Goal: Task Accomplishment & Management: Complete application form

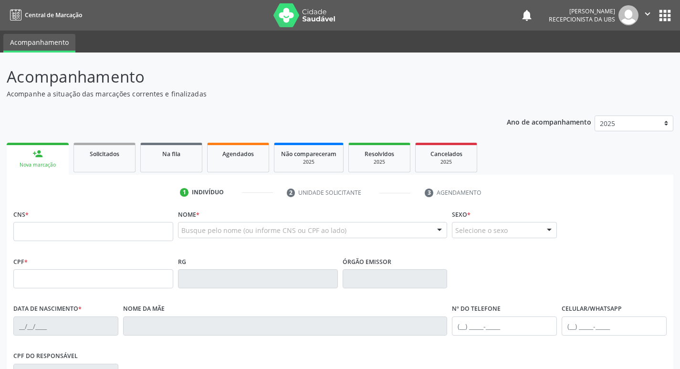
click at [96, 235] on input "text" at bounding box center [93, 231] width 160 height 19
click at [153, 236] on input "text" at bounding box center [93, 231] width 160 height 19
type input "704 2072 4698 1786"
type input "040.214.224-12"
type input "[DATE]"
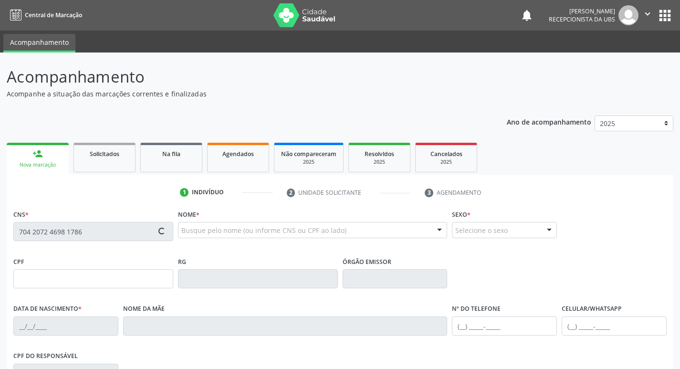
type input "[PERSON_NAME]"
type input "[PHONE_NUMBER]"
type input "1575"
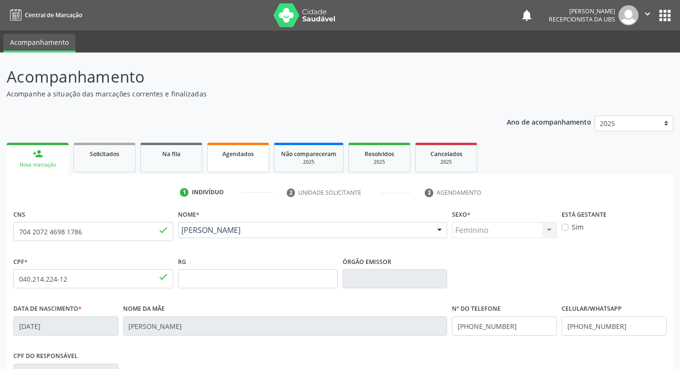
click at [248, 157] on span "Agendados" at bounding box center [238, 154] width 32 height 8
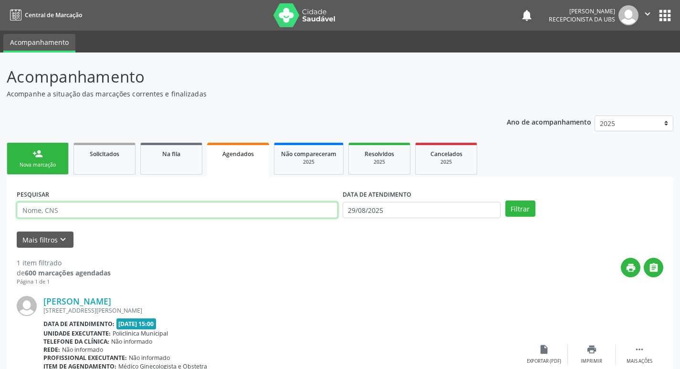
click at [156, 208] on input "text" at bounding box center [177, 210] width 321 height 16
type input "704207246981786"
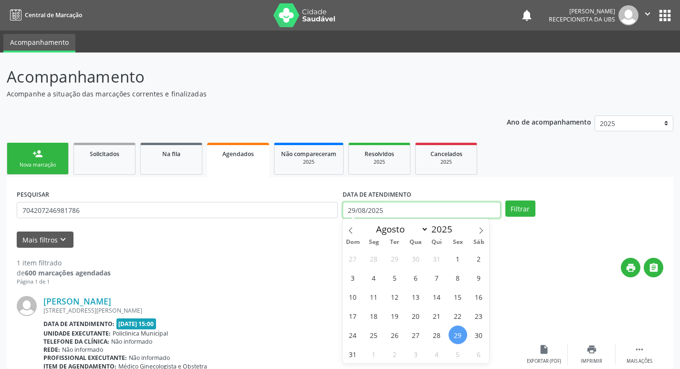
click at [413, 204] on input "29/08/2025" at bounding box center [422, 210] width 158 height 16
click at [483, 233] on icon at bounding box center [481, 230] width 7 height 7
select select "8"
click at [397, 262] on span "2" at bounding box center [395, 258] width 19 height 19
type input "[DATE]"
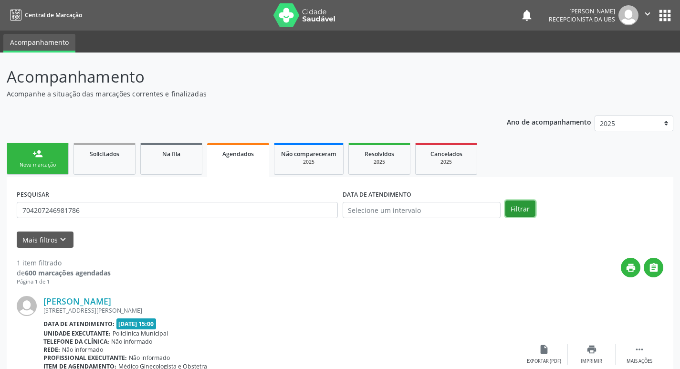
click at [530, 213] on button "Filtrar" at bounding box center [520, 208] width 30 height 16
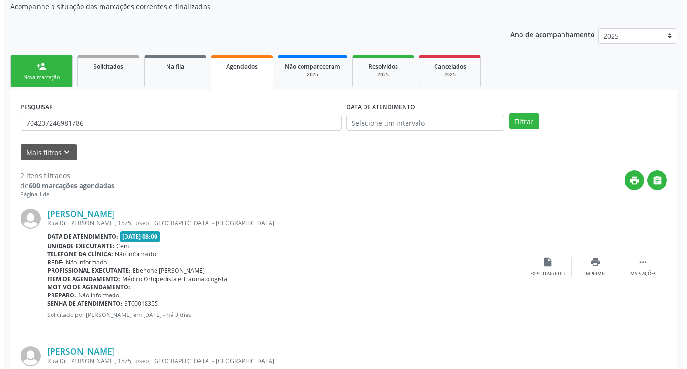
scroll to position [95, 0]
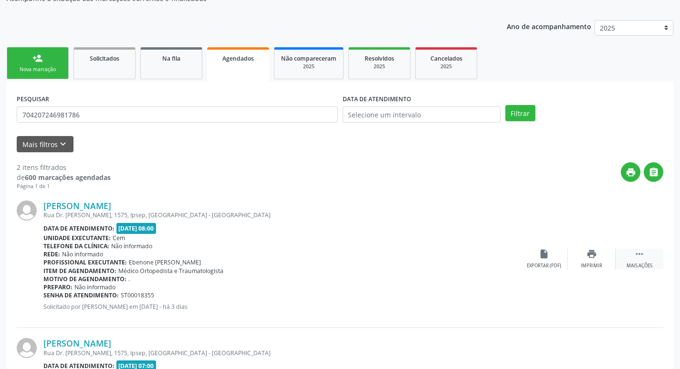
click at [640, 258] on icon "" at bounding box center [639, 254] width 11 height 11
click at [549, 258] on div "cancel Cancelar" at bounding box center [544, 259] width 48 height 21
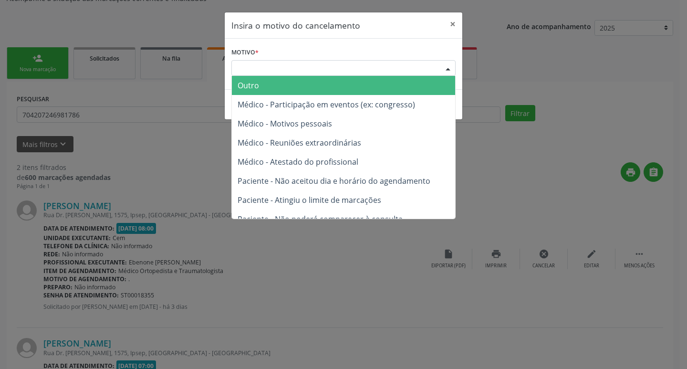
click at [450, 68] on div at bounding box center [448, 69] width 14 height 16
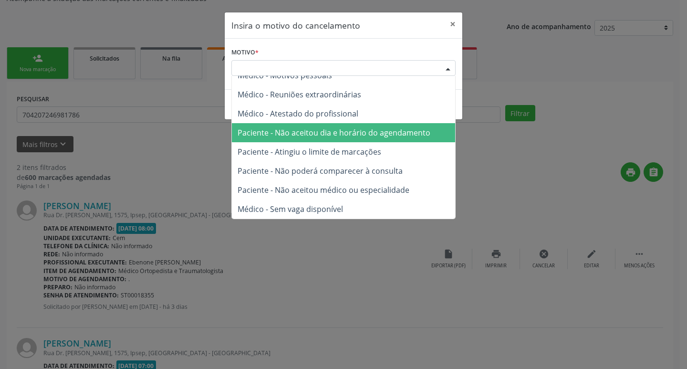
scroll to position [0, 0]
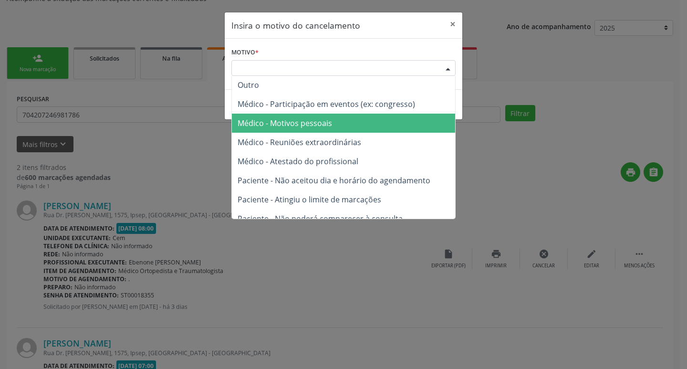
click at [341, 126] on span "Médico - Motivos pessoais" at bounding box center [343, 123] width 223 height 19
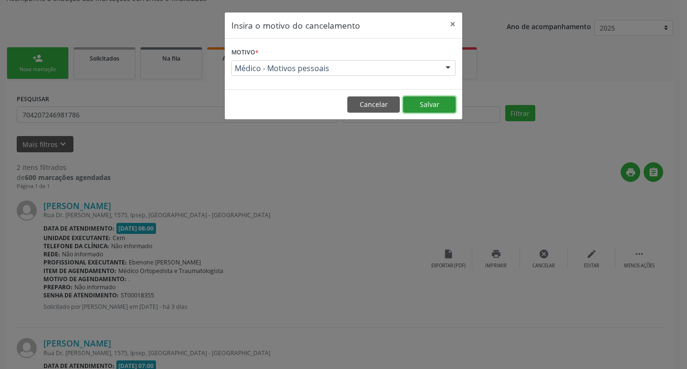
click at [417, 109] on button "Salvar" at bounding box center [429, 104] width 53 height 16
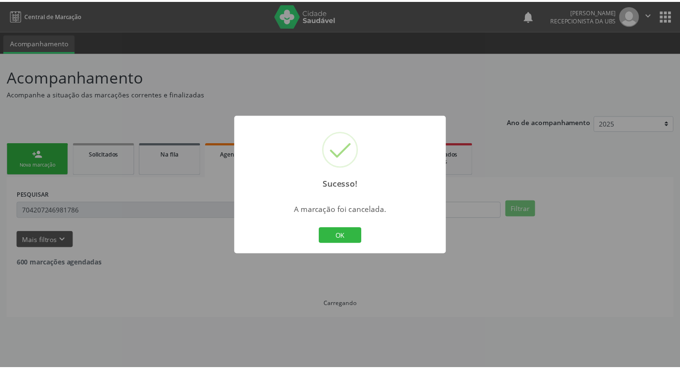
scroll to position [0, 0]
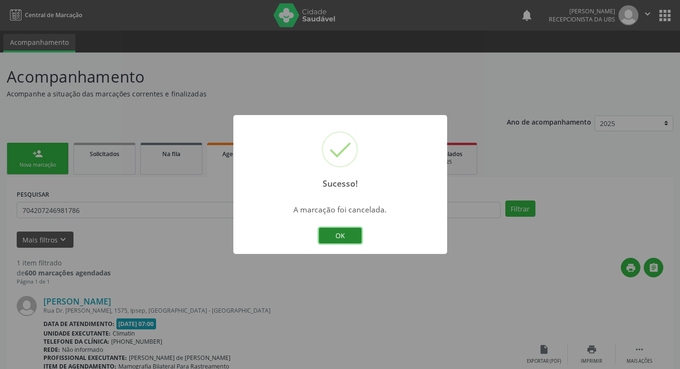
click at [343, 231] on button "OK" at bounding box center [340, 236] width 43 height 16
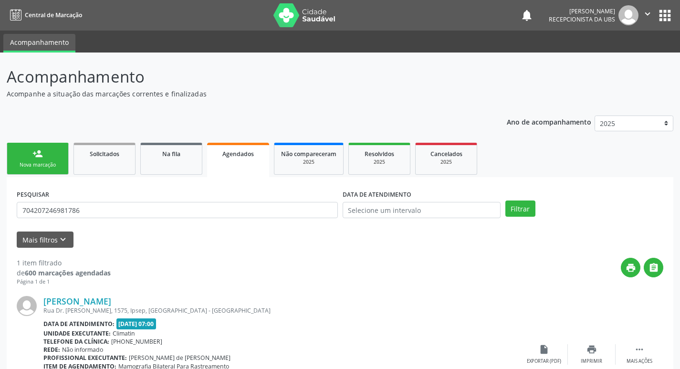
click at [14, 164] on div "Nova marcação" at bounding box center [38, 164] width 48 height 7
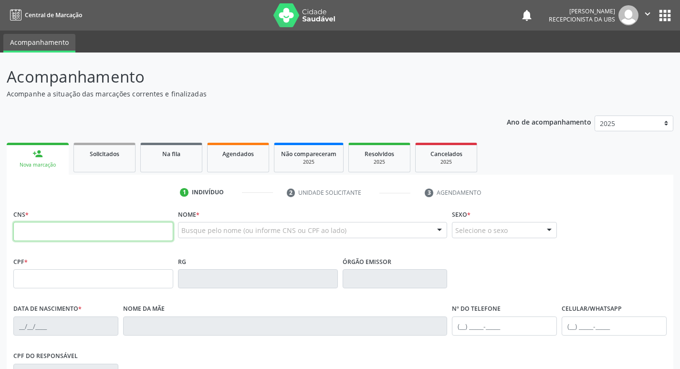
click at [64, 234] on input "text" at bounding box center [93, 231] width 160 height 19
type input "700 0066 5365 6203"
type input "[DATE]"
type input "[PERSON_NAME]"
type input "[PHONE_NUMBER]"
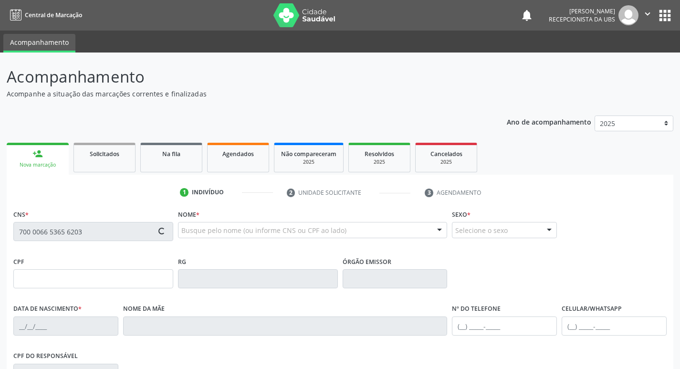
type input "352"
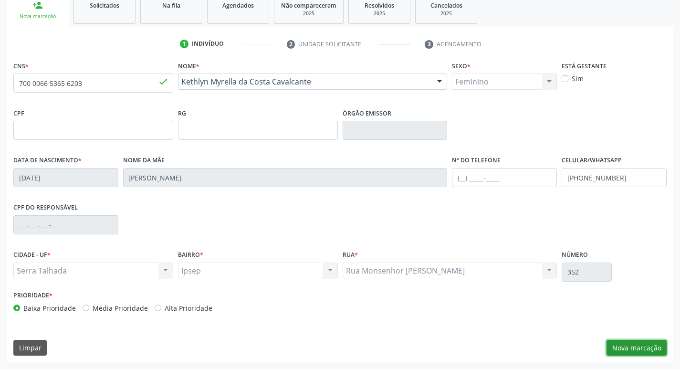
click at [621, 345] on button "Nova marcação" at bounding box center [637, 348] width 60 height 16
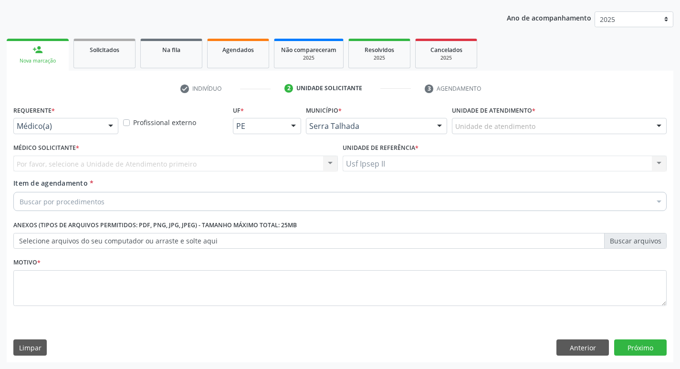
scroll to position [104, 0]
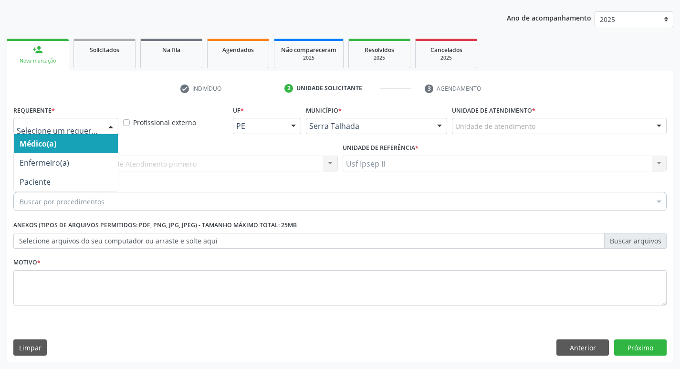
click at [105, 123] on div at bounding box center [111, 126] width 14 height 16
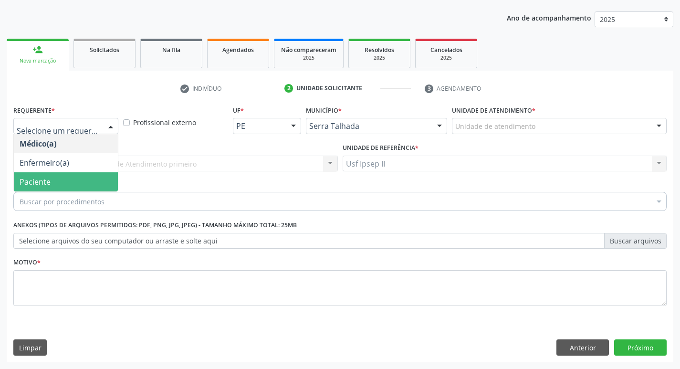
click at [59, 181] on span "Paciente" at bounding box center [66, 181] width 104 height 19
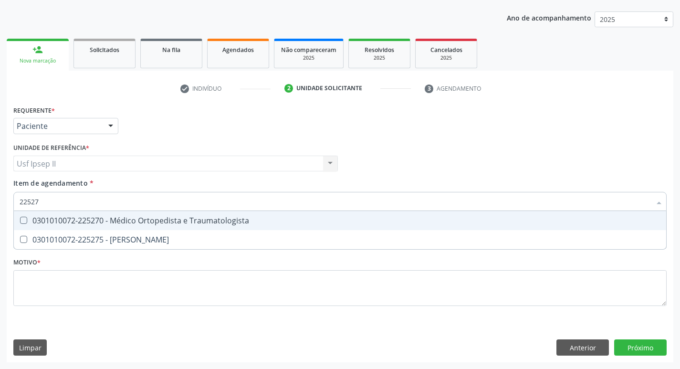
type input "225270"
click at [95, 220] on div "0301010072-225270 - Médico Ortopedista e Traumatologista" at bounding box center [340, 221] width 641 height 8
checkbox Traumatologista "true"
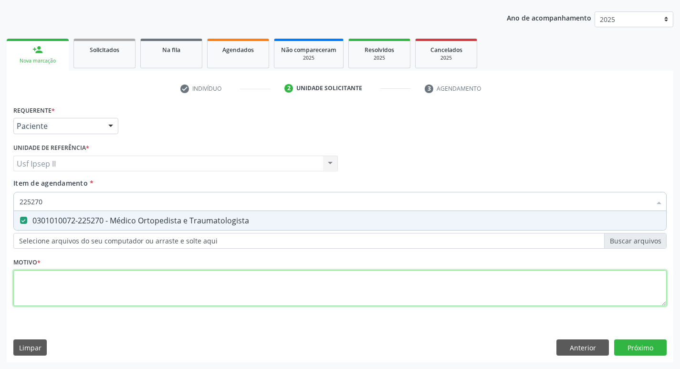
click at [53, 286] on div "Requerente * Paciente Médico(a) Enfermeiro(a) Paciente Nenhum resultado encontr…" at bounding box center [339, 211] width 653 height 216
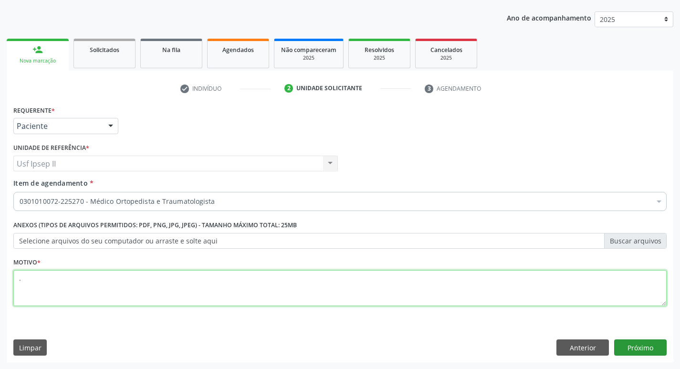
type textarea "."
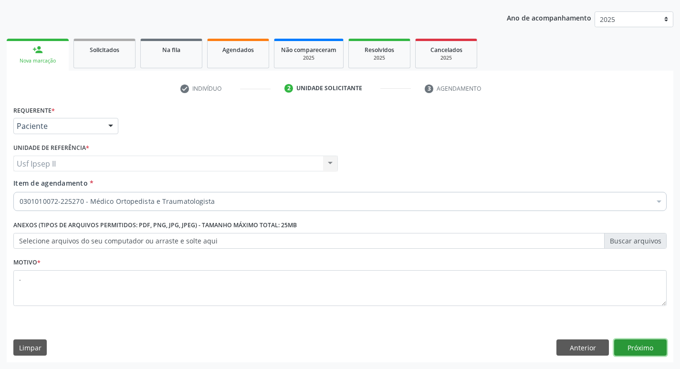
click at [641, 348] on button "Próximo" at bounding box center [640, 347] width 53 height 16
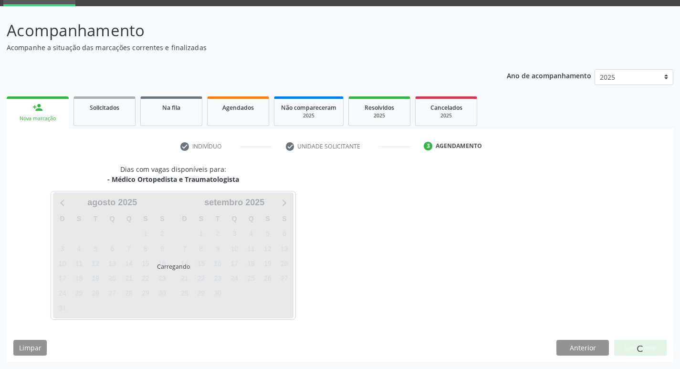
scroll to position [46, 0]
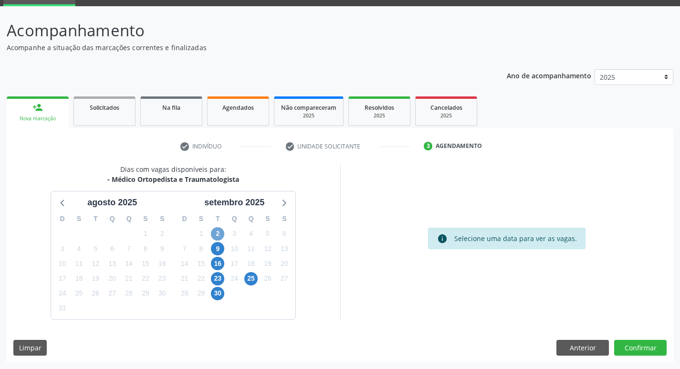
click at [216, 235] on span "2" at bounding box center [217, 233] width 13 height 13
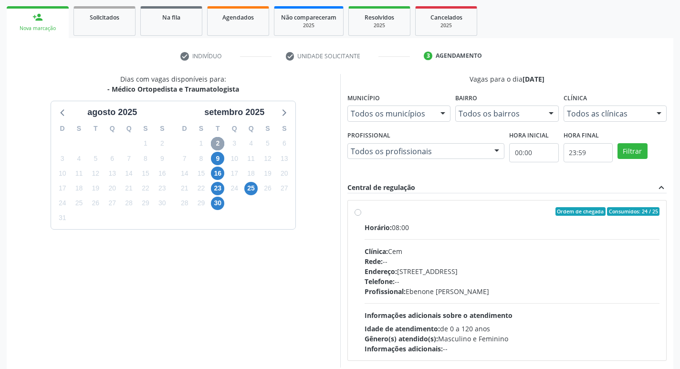
scroll to position [142, 0]
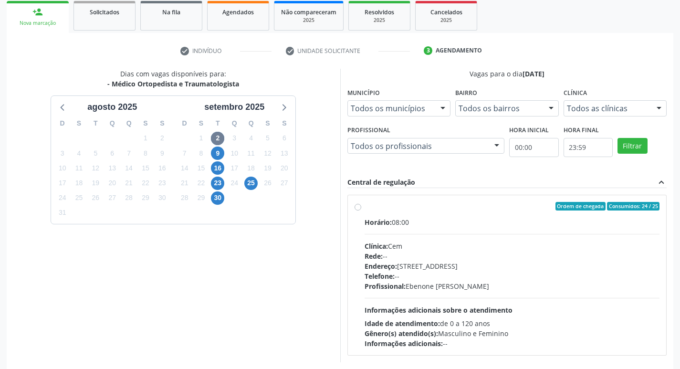
click at [365, 207] on label "Ordem de chegada Consumidos: 24 / 25 Horário: 08:00 Clínica: Cem Rede: -- Ender…" at bounding box center [512, 275] width 295 height 147
click at [361, 207] on input "Ordem de chegada Consumidos: 24 / 25 Horário: 08:00 Clínica: Cem Rede: -- Ender…" at bounding box center [358, 206] width 7 height 9
radio input "true"
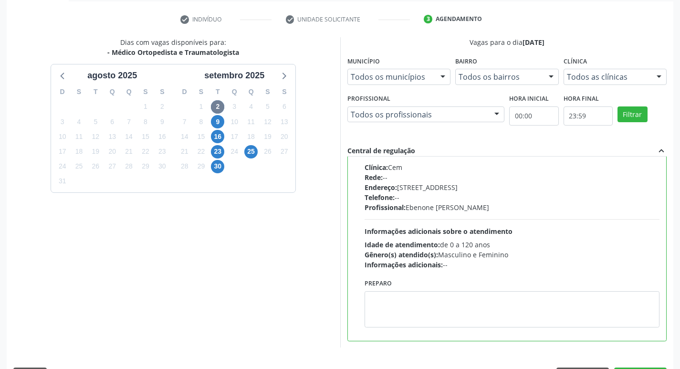
scroll to position [201, 0]
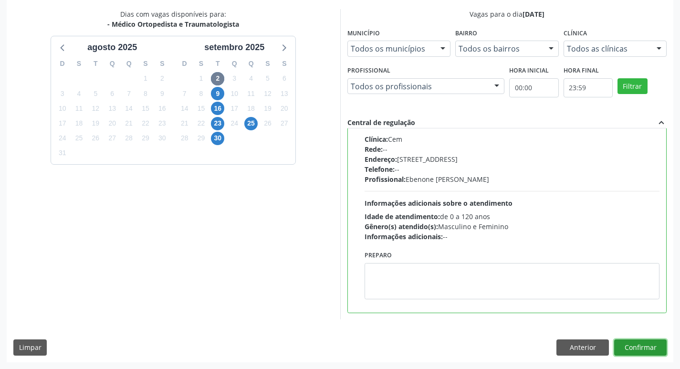
click at [640, 347] on button "Confirmar" at bounding box center [640, 347] width 53 height 16
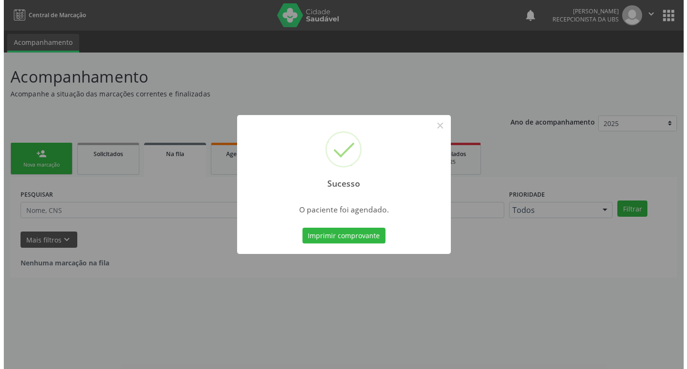
scroll to position [0, 0]
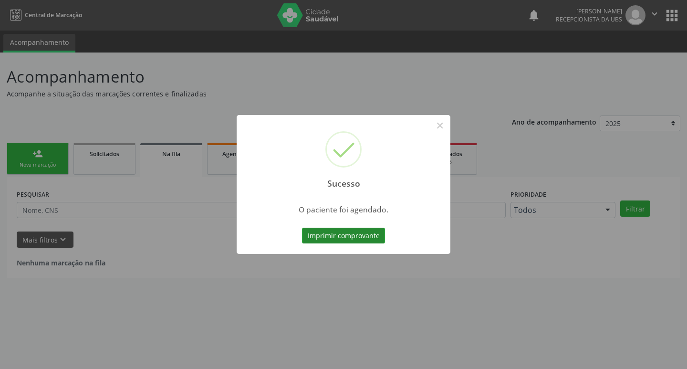
click at [339, 230] on button "Imprimir comprovante" at bounding box center [343, 236] width 83 height 16
